Goal: Task Accomplishment & Management: Complete application form

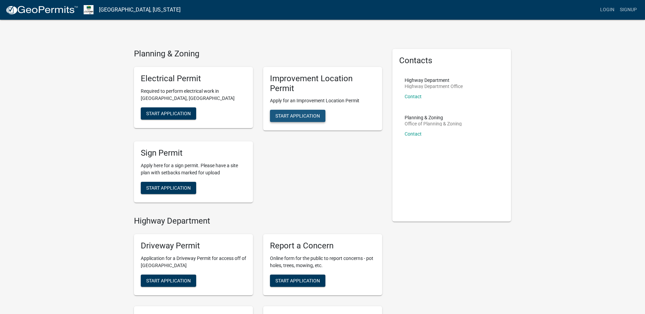
click at [303, 116] on span "Start Application" at bounding box center [297, 115] width 45 height 5
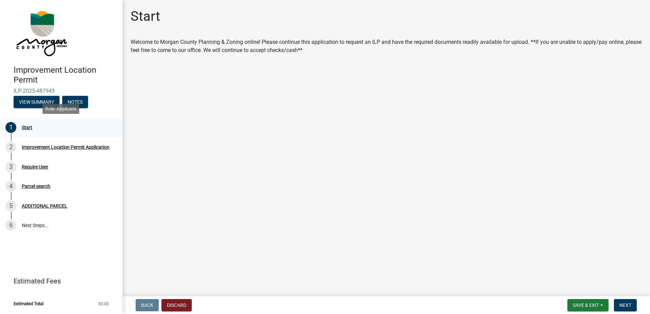
click at [21, 127] on div "1 Start" at bounding box center [58, 127] width 106 height 11
click at [33, 145] on div "Improvement Location Permit Application" at bounding box center [66, 147] width 88 height 5
click at [38, 147] on div "Improvement Location Permit Application" at bounding box center [66, 147] width 88 height 5
click at [31, 124] on div "1 Start" at bounding box center [58, 127] width 106 height 11
click at [32, 146] on div "Improvement Location Permit Application" at bounding box center [66, 147] width 88 height 5
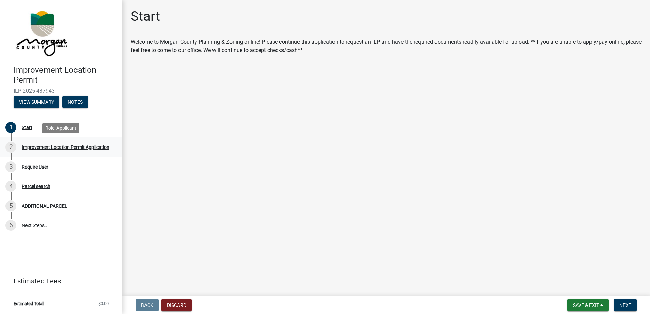
drag, startPoint x: 32, startPoint y: 146, endPoint x: 12, endPoint y: 146, distance: 20.4
click at [12, 146] on div "2" at bounding box center [10, 147] width 11 height 11
click at [45, 102] on button "View Summary" at bounding box center [37, 102] width 46 height 12
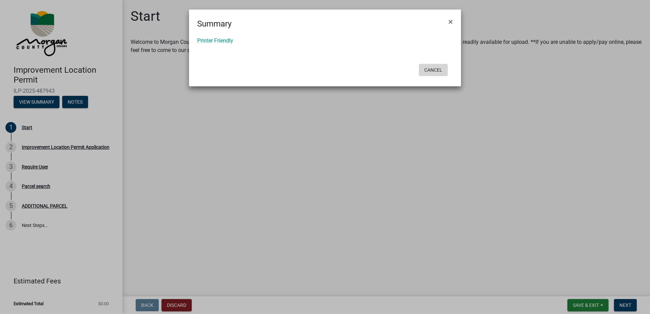
click at [434, 69] on button "Cancel" at bounding box center [433, 70] width 29 height 12
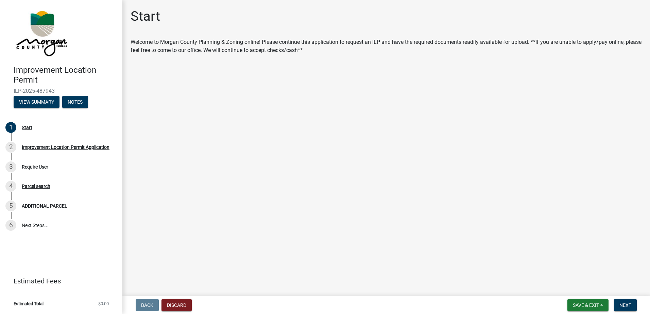
click at [149, 18] on h1 "Start" at bounding box center [145, 16] width 30 height 16
click at [29, 127] on div "Start" at bounding box center [27, 127] width 11 height 5
click at [622, 302] on button "Next" at bounding box center [625, 305] width 23 height 12
